Goal: Transaction & Acquisition: Purchase product/service

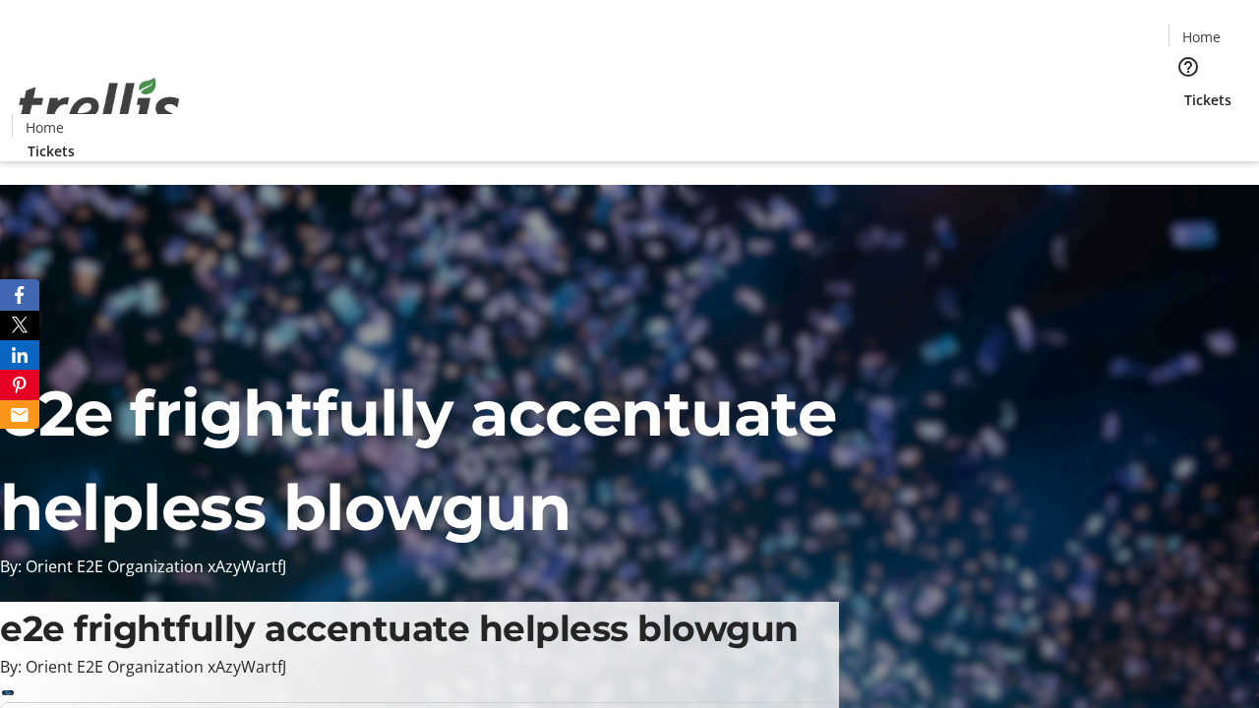
click at [1184, 89] on span "Tickets" at bounding box center [1207, 99] width 47 height 21
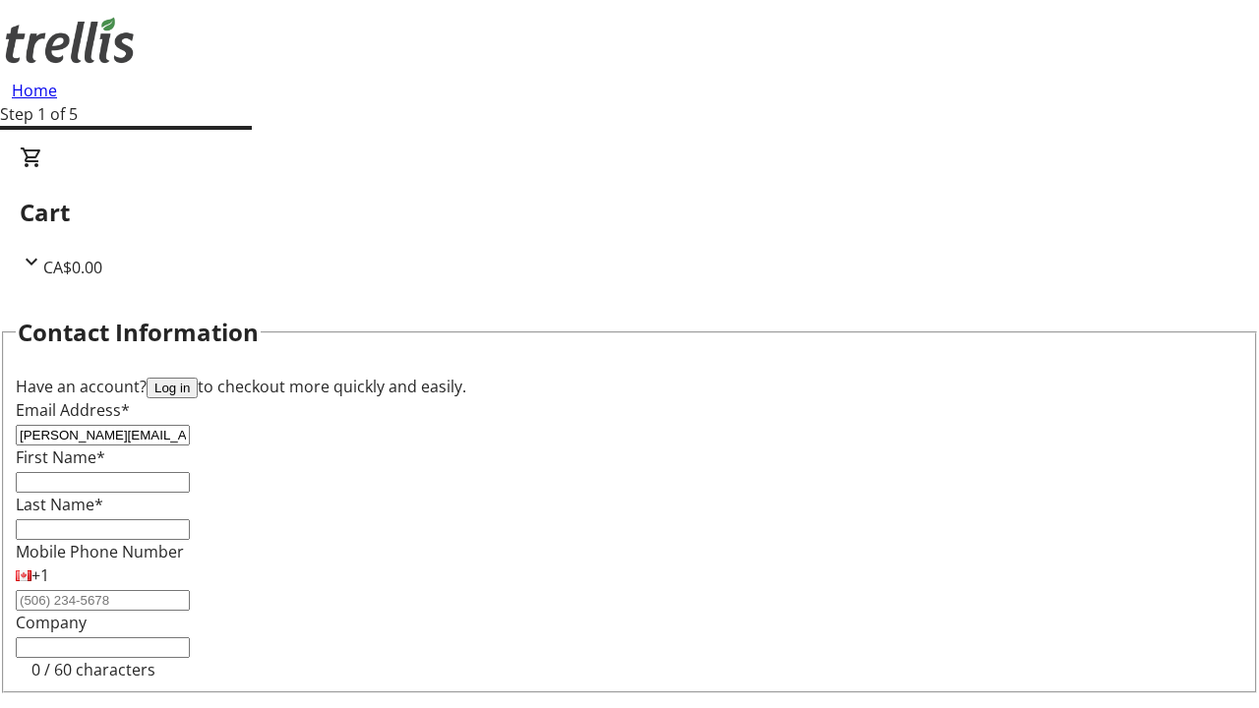
type input "[PERSON_NAME][EMAIL_ADDRESS][PERSON_NAME][DOMAIN_NAME]"
type input "[PERSON_NAME]"
